Goal: Transaction & Acquisition: Obtain resource

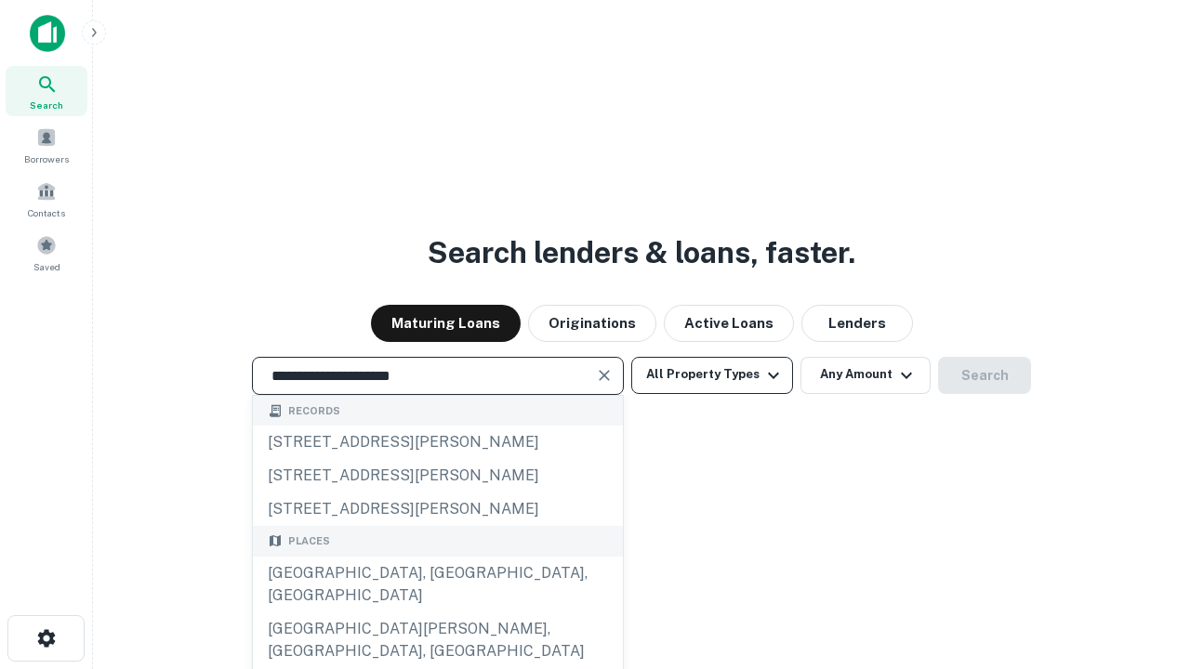
click at [437, 613] on div "Santa Monica, CA, USA" at bounding box center [438, 585] width 370 height 56
type input "**********"
click at [712, 375] on button "All Property Types" at bounding box center [712, 375] width 162 height 37
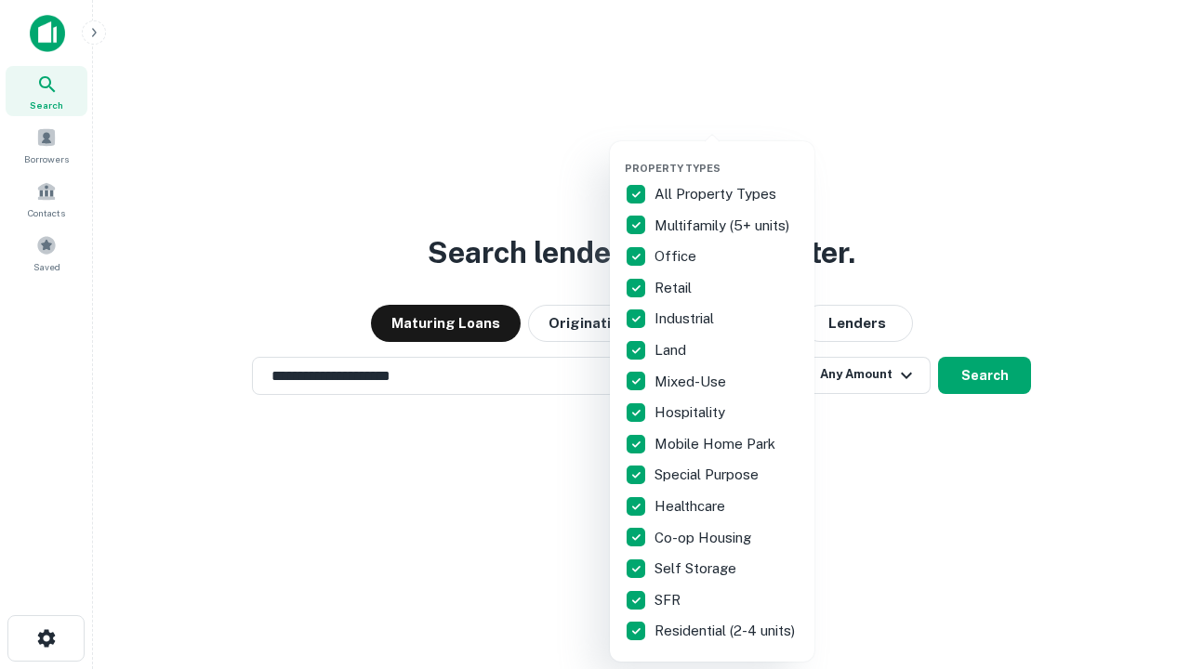
click at [727, 156] on button "button" at bounding box center [727, 156] width 204 height 1
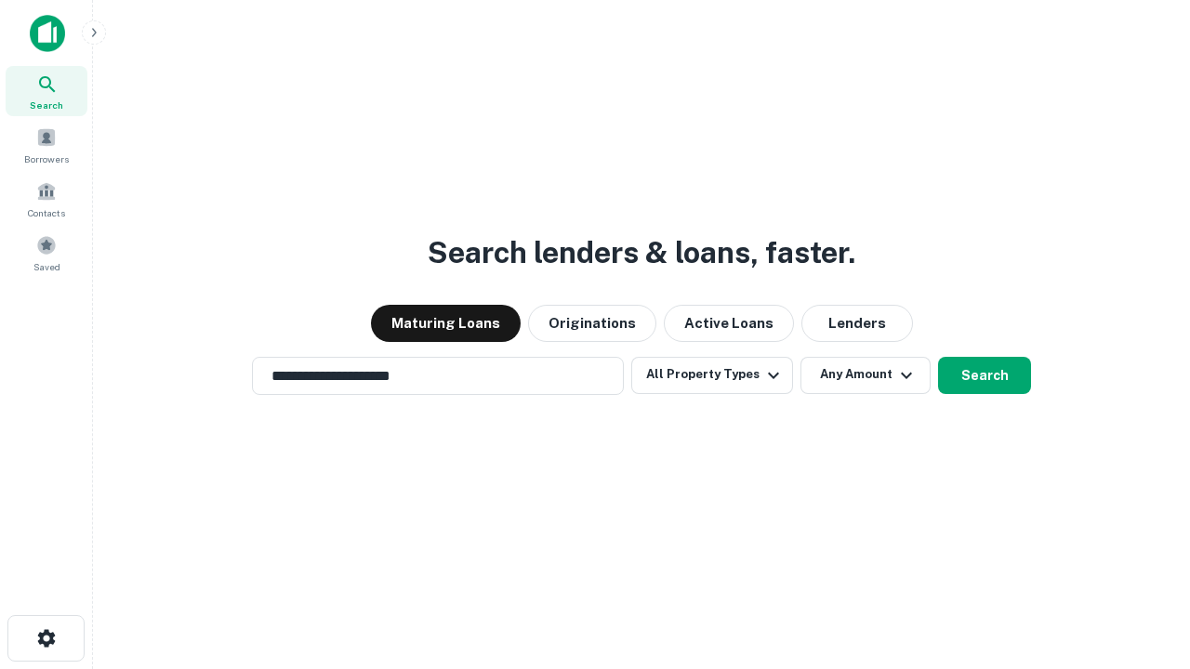
scroll to position [29, 0]
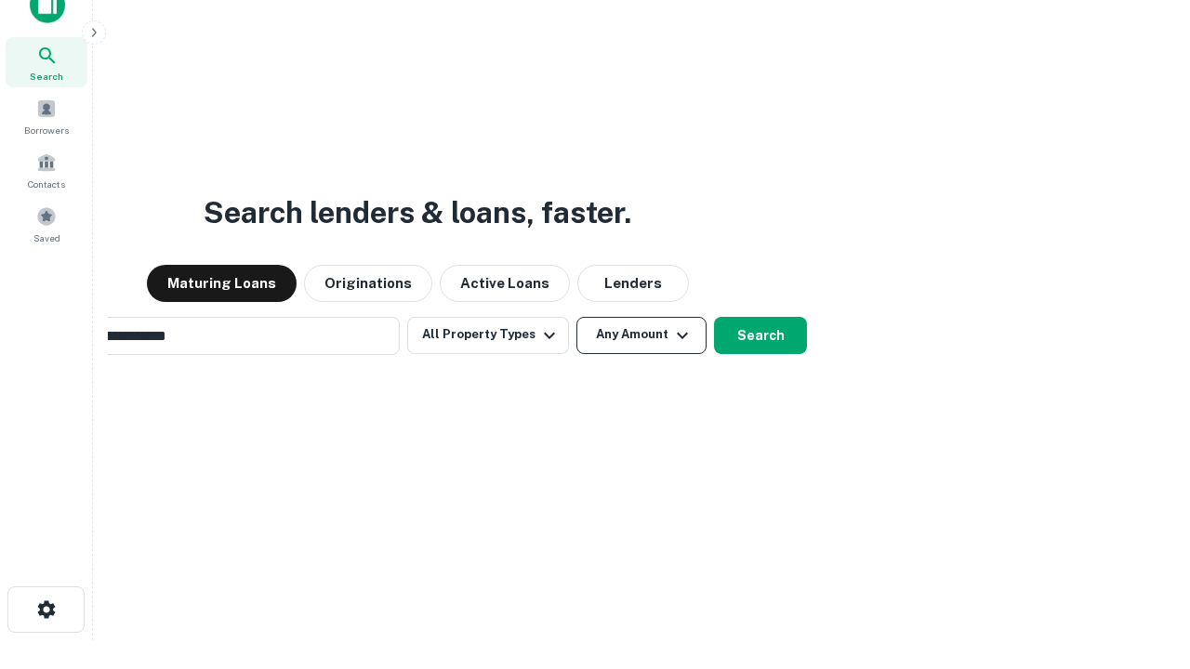
click at [576, 317] on button "Any Amount" at bounding box center [641, 335] width 130 height 37
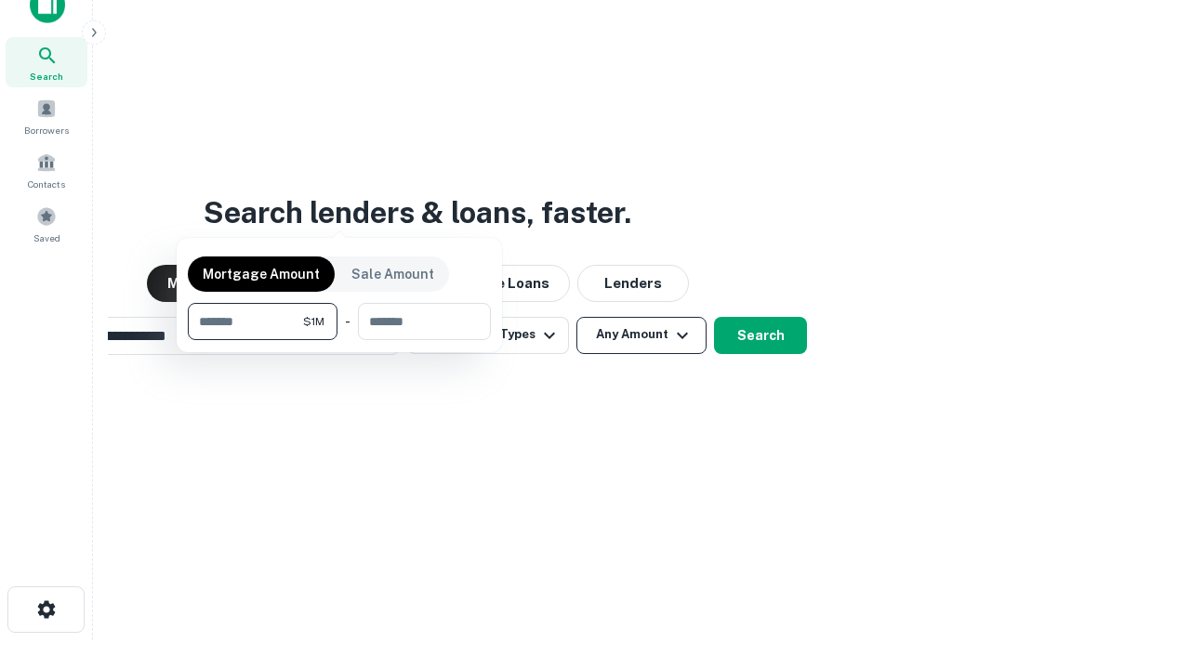
scroll to position [30, 0]
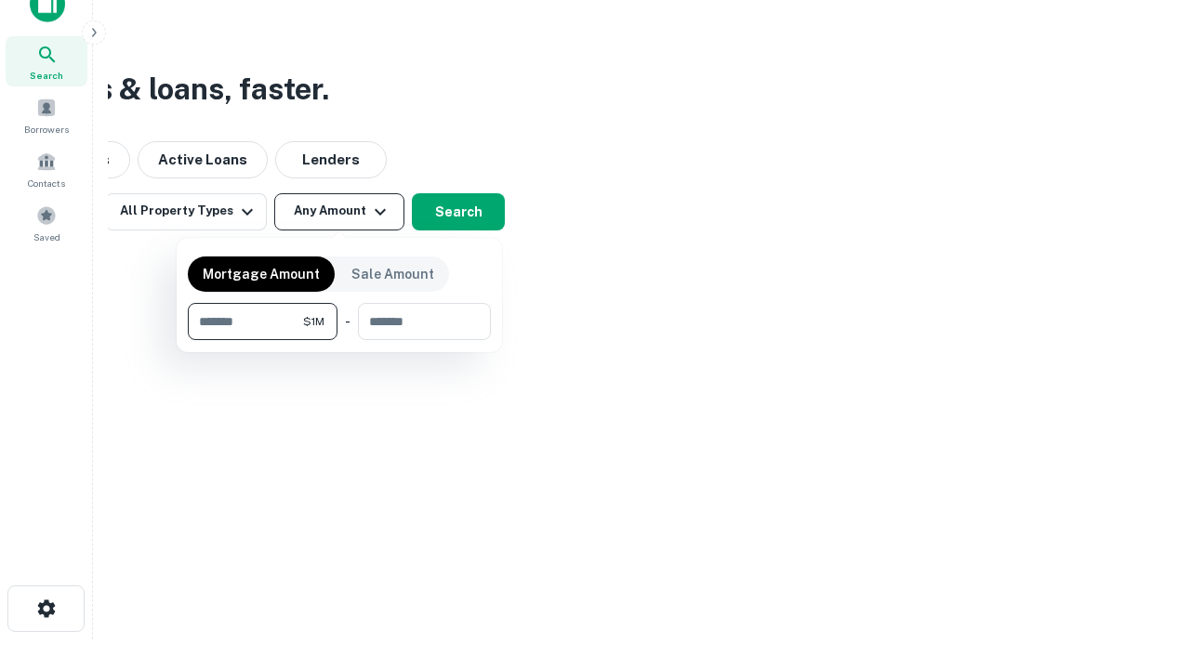
type input "*******"
click at [339, 340] on button "button" at bounding box center [339, 340] width 303 height 1
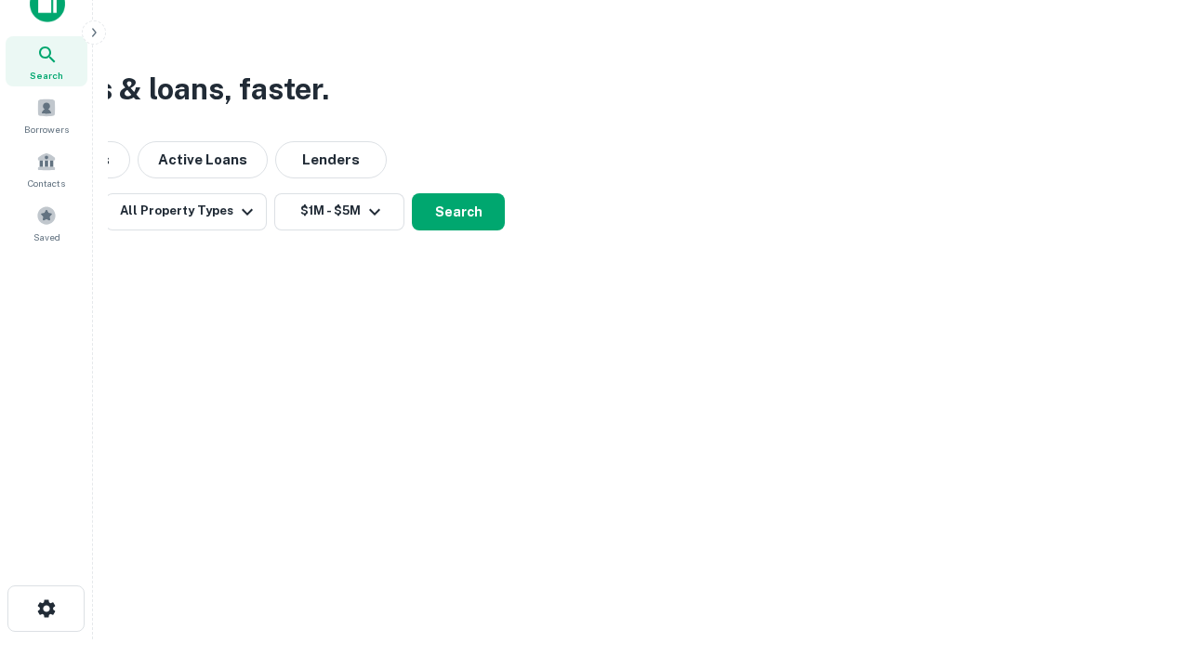
scroll to position [29, 0]
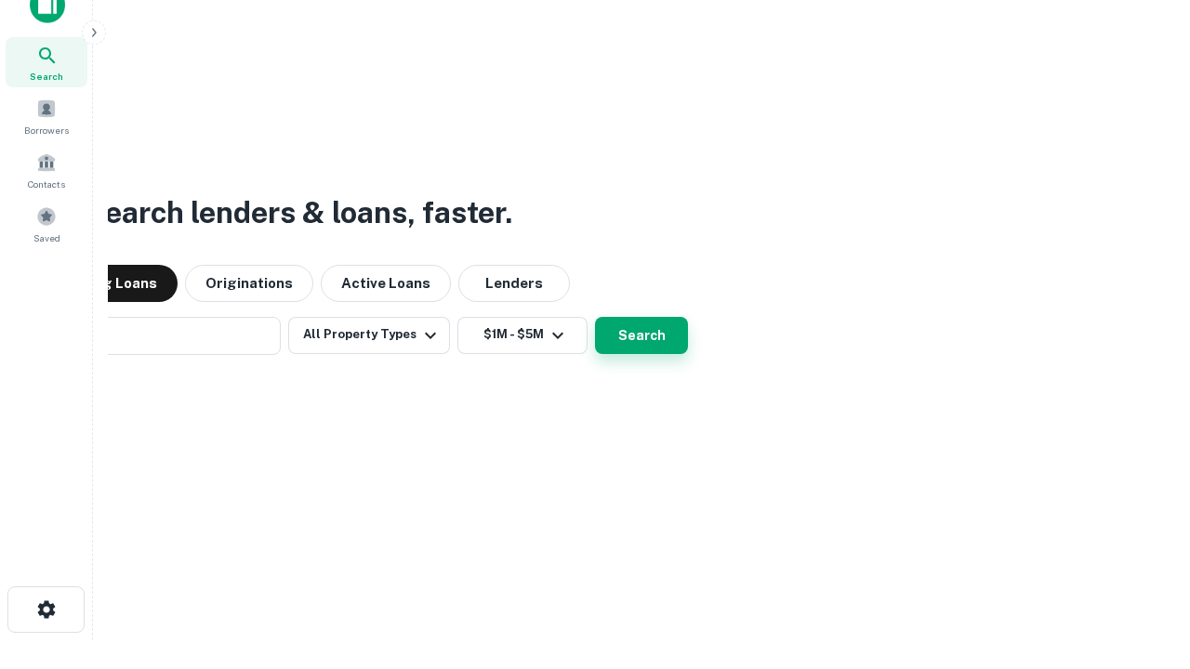
click at [595, 317] on button "Search" at bounding box center [641, 335] width 93 height 37
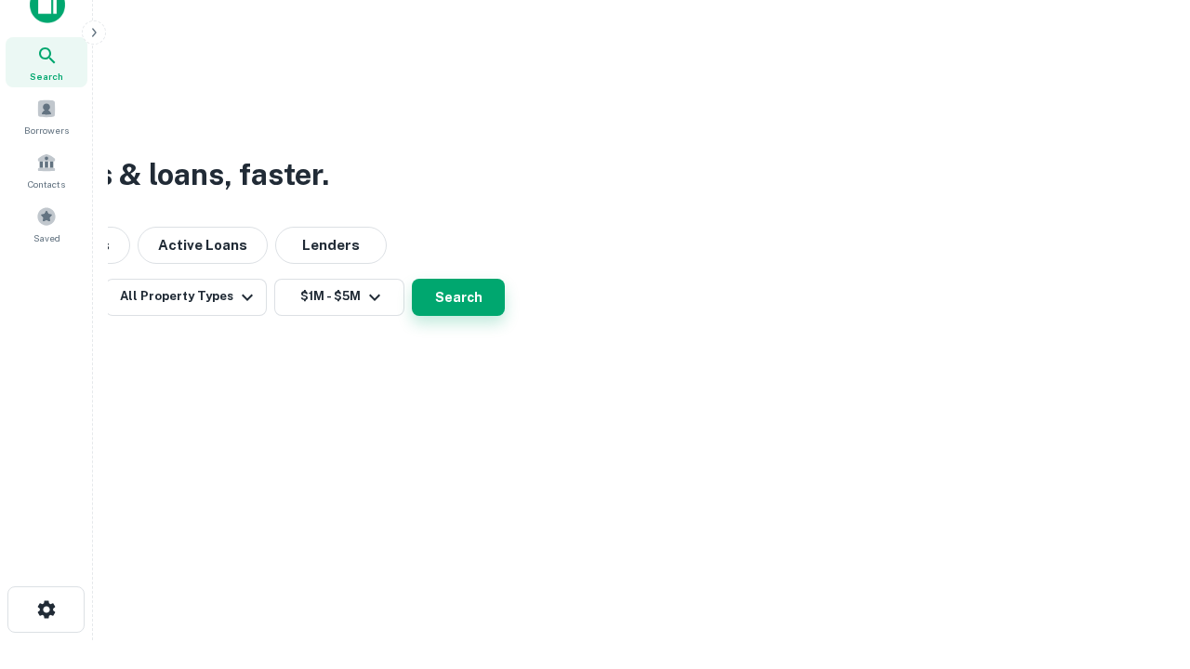
scroll to position [30, 0]
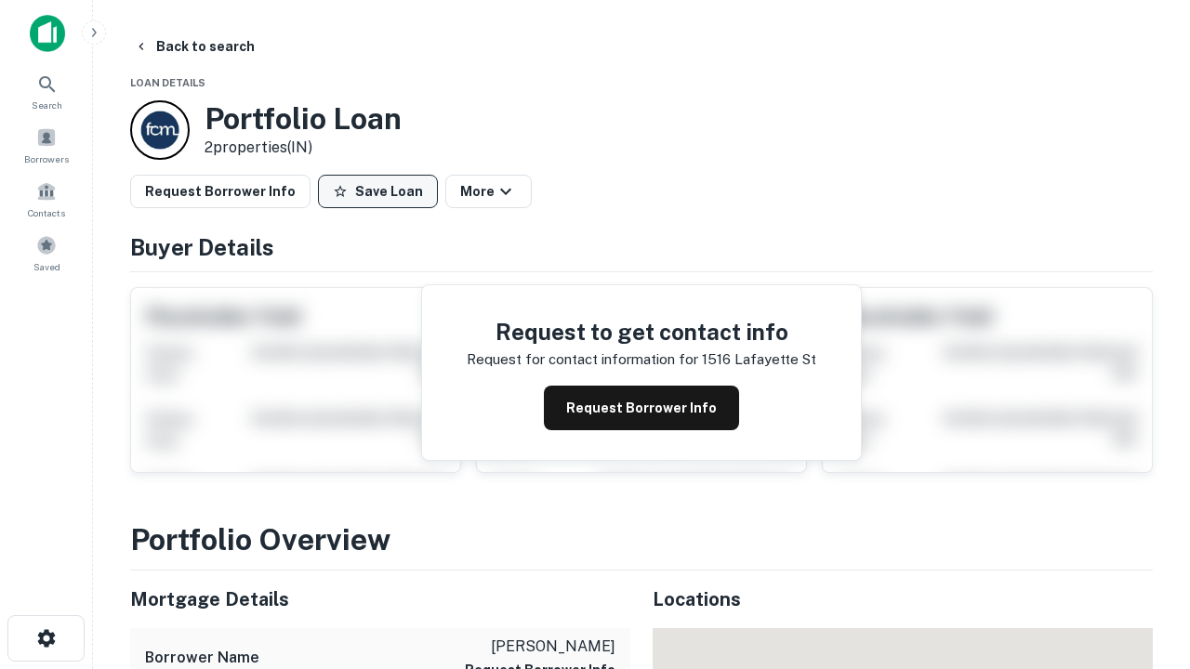
click at [377, 191] on button "Save Loan" at bounding box center [378, 191] width 120 height 33
